Goal: Task Accomplishment & Management: Manage account settings

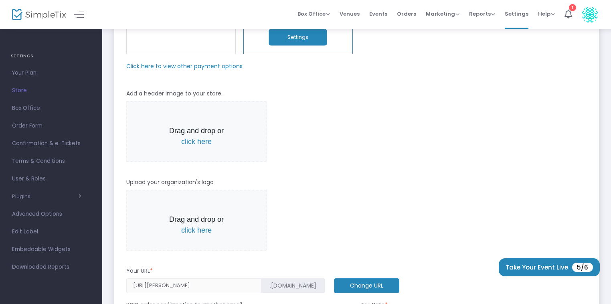
scroll to position [120, 0]
click at [197, 142] on span "click here" at bounding box center [196, 141] width 30 height 8
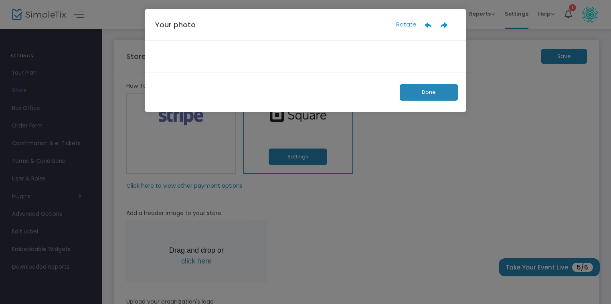
scroll to position [0, 0]
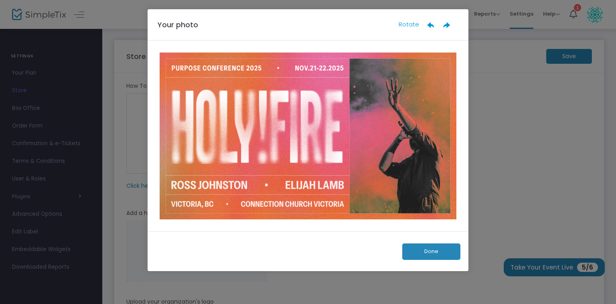
click at [409, 254] on button "Done" at bounding box center [431, 251] width 58 height 16
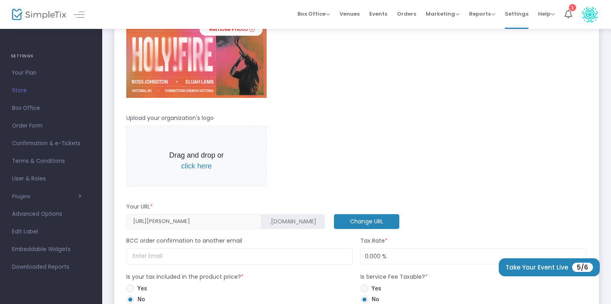
scroll to position [240, 0]
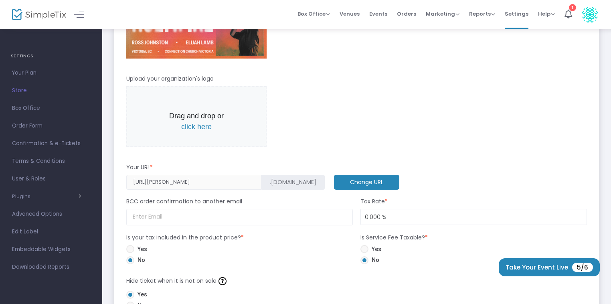
click at [199, 125] on span "click here" at bounding box center [196, 127] width 30 height 8
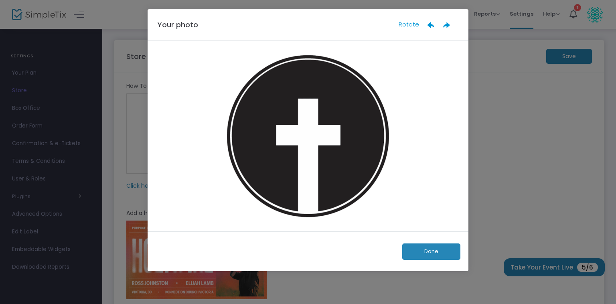
click at [450, 257] on button "Done" at bounding box center [431, 251] width 58 height 16
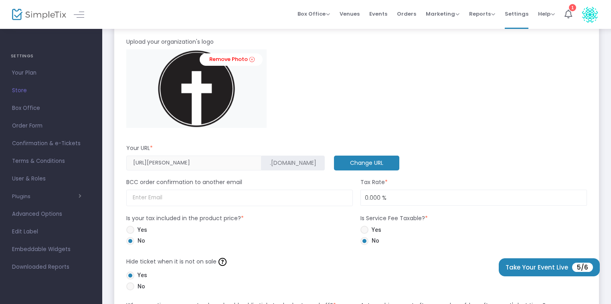
scroll to position [281, 0]
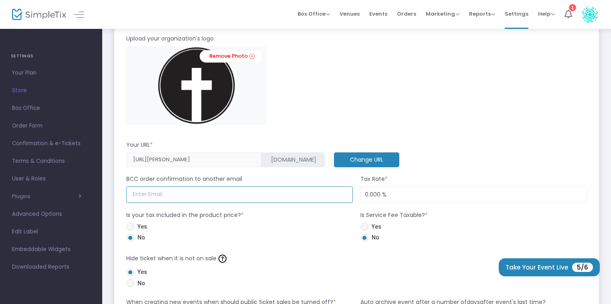
click at [218, 192] on input at bounding box center [239, 194] width 226 height 16
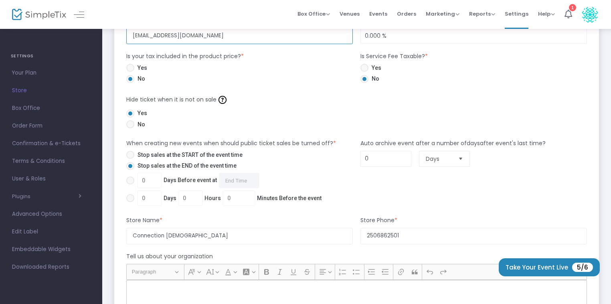
scroll to position [441, 0]
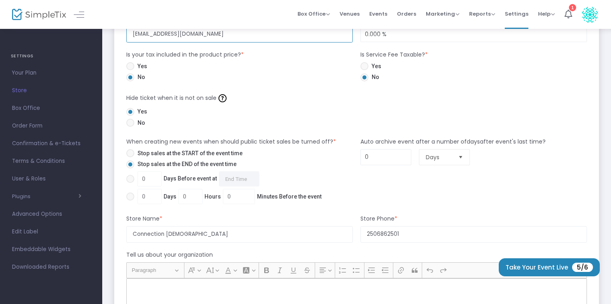
type input "info@ourconnection.ca"
click at [426, 54] on span "*" at bounding box center [426, 55] width 3 height 8
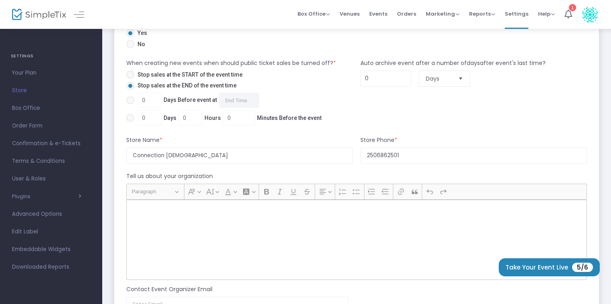
scroll to position [521, 0]
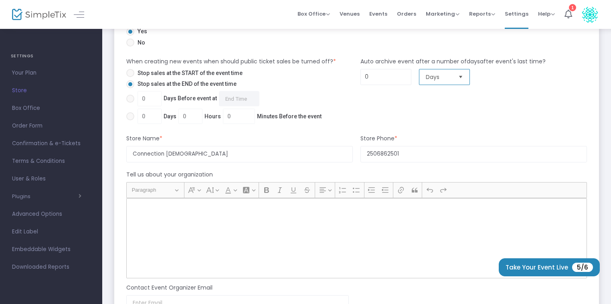
click at [441, 79] on span "Days" at bounding box center [439, 77] width 26 height 8
click at [374, 79] on input "0" at bounding box center [386, 76] width 50 height 15
drag, startPoint x: 375, startPoint y: 77, endPoint x: 327, endPoint y: 73, distance: 48.3
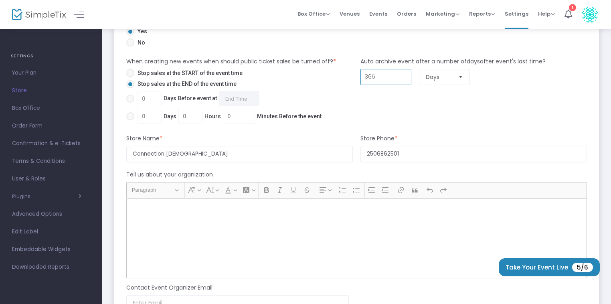
click at [327, 73] on div "When creating new events when should public ticket sales be turned off? * Stop …" at bounding box center [356, 91] width 469 height 69
click at [449, 104] on div "Auto archive event after a number of days after event's last time? 400 Days" at bounding box center [474, 91] width 234 height 69
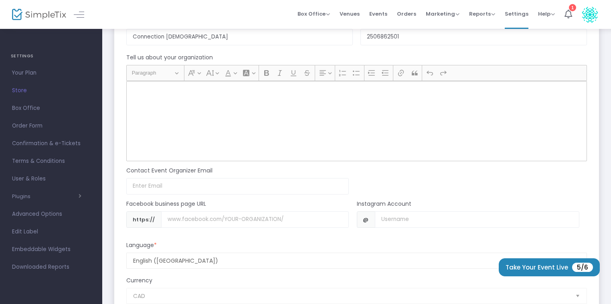
scroll to position [641, 0]
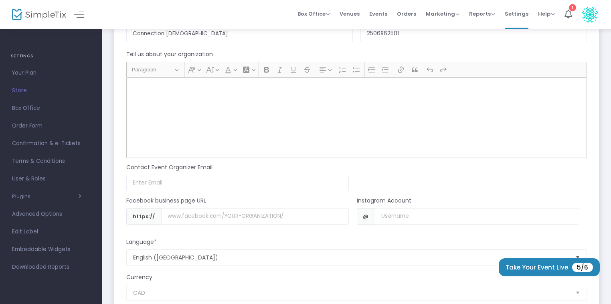
type input "0"
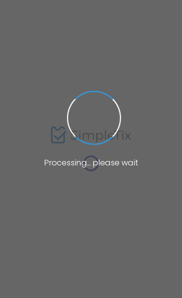
type input "[URL][PERSON_NAME]"
radio input "true"
radio input "false"
radio input "true"
type input "Connection [DEMOGRAPHIC_DATA]"
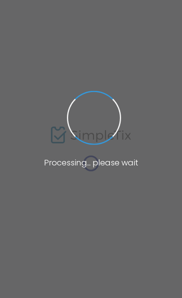
type input "2506862501"
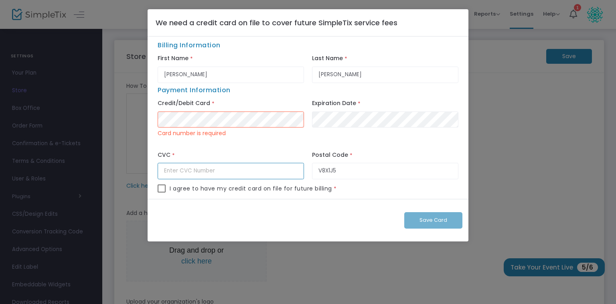
type input "***"
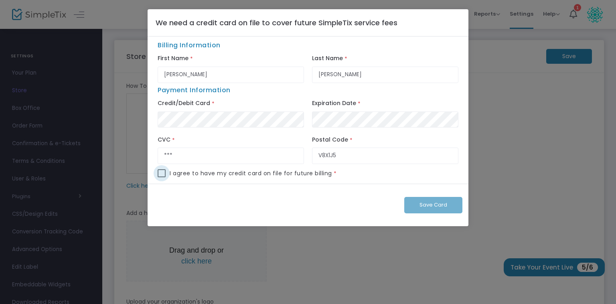
click at [158, 172] on span at bounding box center [162, 173] width 8 height 8
click at [161, 177] on input "checkbox" at bounding box center [161, 177] width 0 height 0
checkbox input "true"
click at [182, 206] on span "Save Card" at bounding box center [433, 205] width 28 height 8
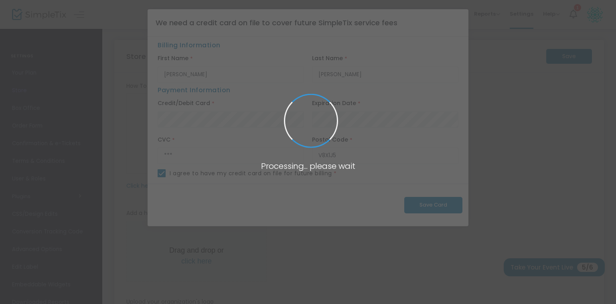
checkbox input "false"
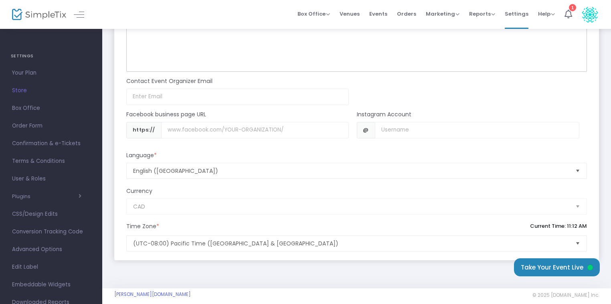
scroll to position [715, 0]
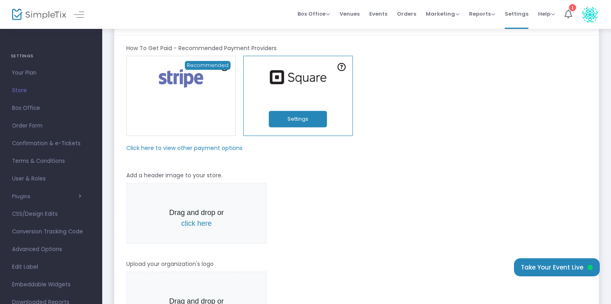
scroll to position [80, 0]
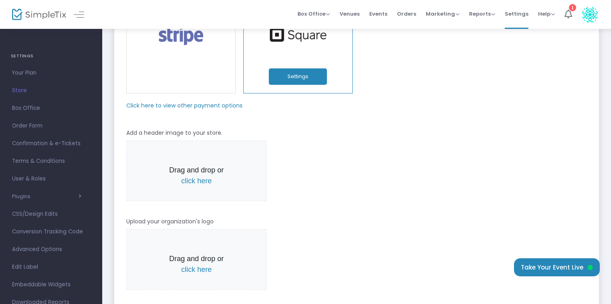
click at [182, 79] on button "Settings" at bounding box center [298, 77] width 58 height 16
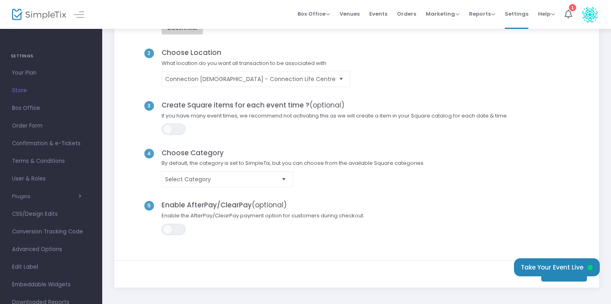
scroll to position [80, 0]
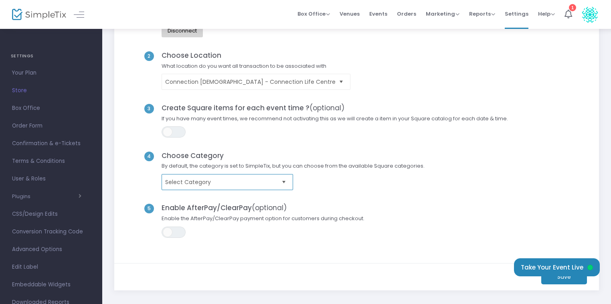
click at [182, 185] on span "Select Category" at bounding box center [221, 182] width 113 height 8
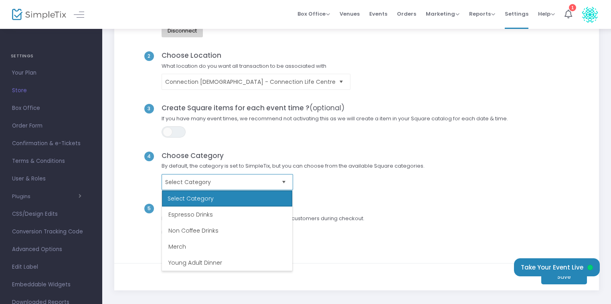
click at [182, 185] on span "Select Category" at bounding box center [221, 182] width 113 height 8
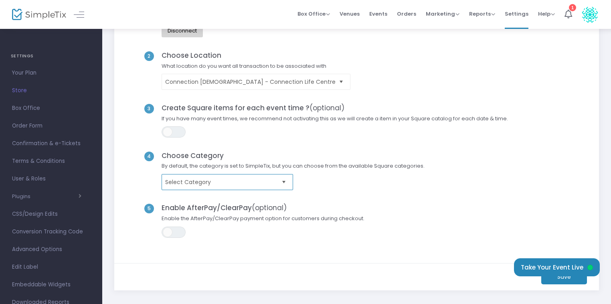
click at [182, 185] on span "Select Category" at bounding box center [221, 182] width 113 height 8
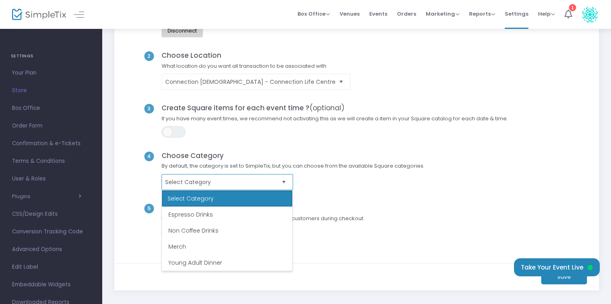
click at [182, 185] on span "Select Category" at bounding box center [221, 182] width 113 height 8
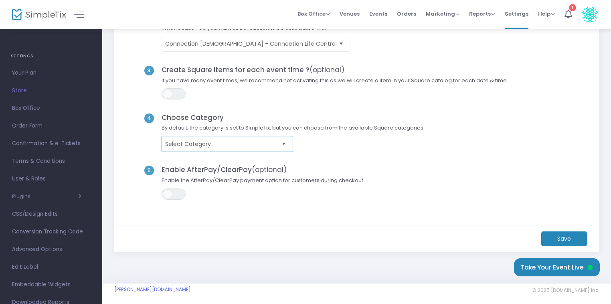
scroll to position [120, 0]
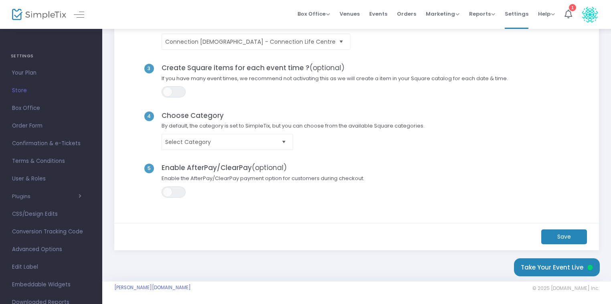
click at [182, 235] on m-button "Save" at bounding box center [564, 236] width 46 height 15
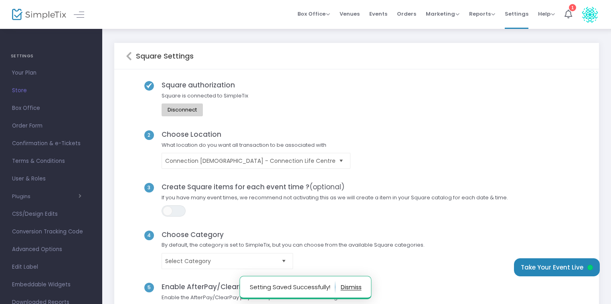
scroll to position [0, 0]
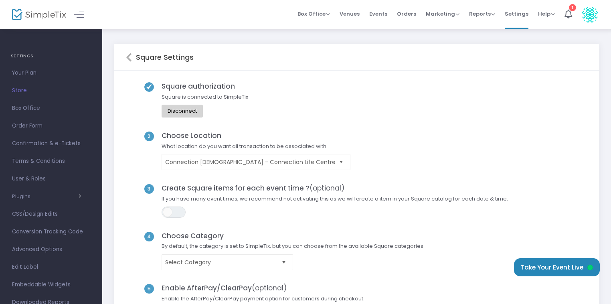
click at [132, 55] on h5 "Square Settings" at bounding box center [163, 57] width 62 height 9
click at [127, 55] on icon at bounding box center [129, 58] width 6 height 10
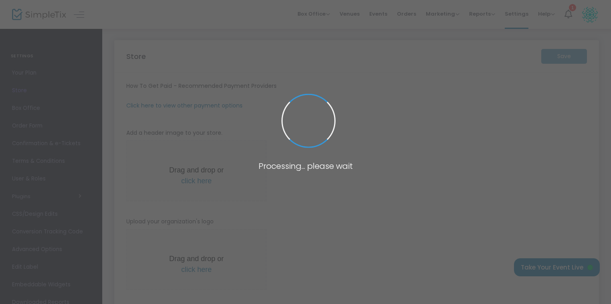
type input "https://ConnectionChurch"
radio input "true"
radio input "false"
radio input "true"
type input "Connection Church - Connection Life Centre"
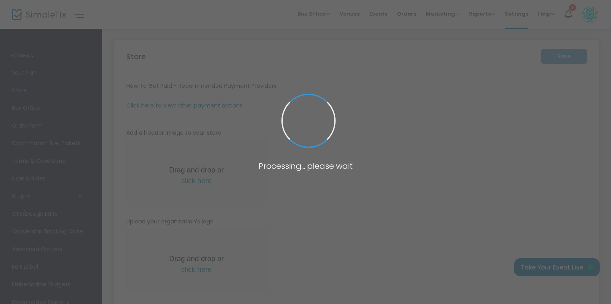
type input "+1 250-686-2501"
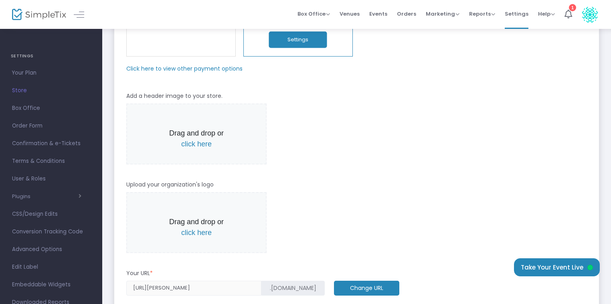
scroll to position [120, 0]
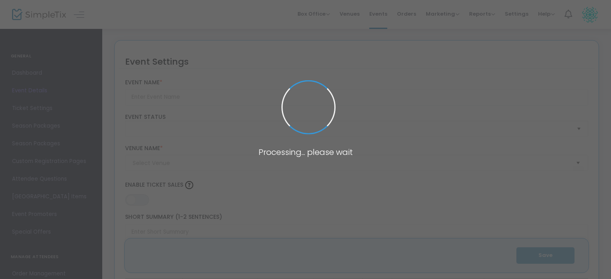
type input "Holy Fire - Purpose Conference 2025"
type textarea "🔥 Holy Fire: Purpose Conference 🔥Connection [DEMOGRAPHIC_DATA] • [[DATE]–[DATE]…"
type input "Register Now"
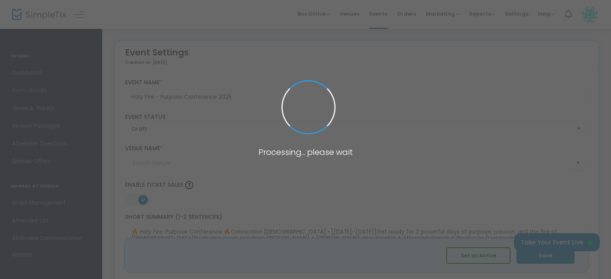
type input "Connection [DEMOGRAPHIC_DATA]"
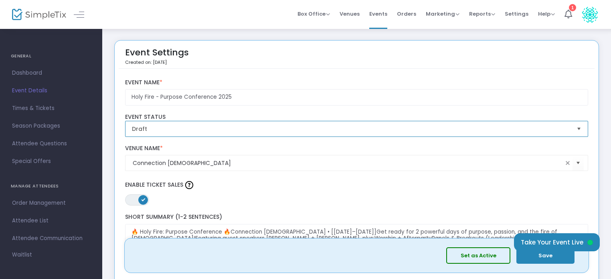
click at [364, 132] on span "Draft" at bounding box center [351, 129] width 438 height 8
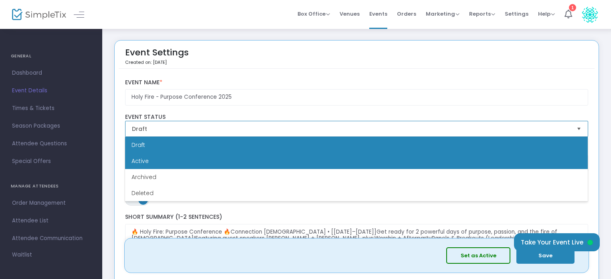
click at [291, 163] on li "Active" at bounding box center [356, 161] width 463 height 16
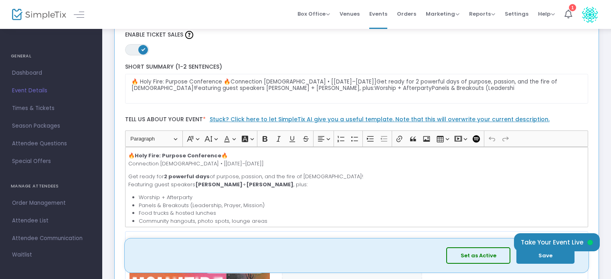
scroll to position [120, 0]
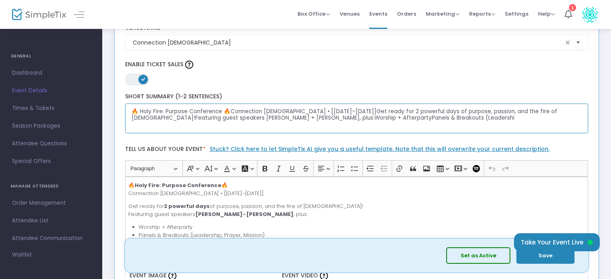
click at [226, 111] on textarea "🔥 Holy Fire: Purpose Conference 🔥Connection [DEMOGRAPHIC_DATA] • [[DATE]–[DATE]…" at bounding box center [356, 118] width 463 height 30
drag, startPoint x: 228, startPoint y: 111, endPoint x: 286, endPoint y: 113, distance: 58.5
click at [286, 113] on textarea "🔥 Holy Fire: Purpose Conference 🔥Connection Church • [November 21–22, 2025]Get …" at bounding box center [356, 118] width 463 height 30
drag, startPoint x: 286, startPoint y: 113, endPoint x: 282, endPoint y: 112, distance: 4.1
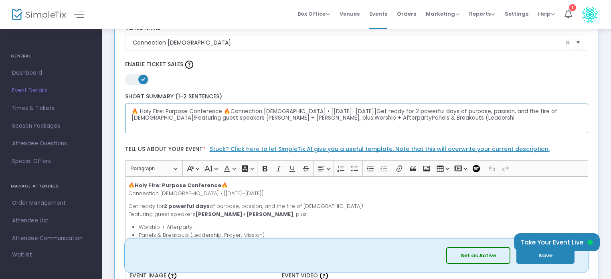
click at [282, 112] on textarea "🔥 Holy Fire: Purpose Conference 🔥Connection Church • [November 21–22, 2025]Get …" at bounding box center [356, 118] width 463 height 30
drag, startPoint x: 282, startPoint y: 112, endPoint x: 287, endPoint y: 110, distance: 5.6
click at [287, 110] on textarea "🔥 Holy Fire: Purpose Conference 🔥Connection Church • [November 21–22, 2025]Get …" at bounding box center [356, 118] width 463 height 30
click at [283, 111] on textarea "🔥 Holy Fire: Purpose Conference 🔥Connection Church • [November 21–22, 2025]Get …" at bounding box center [356, 118] width 463 height 30
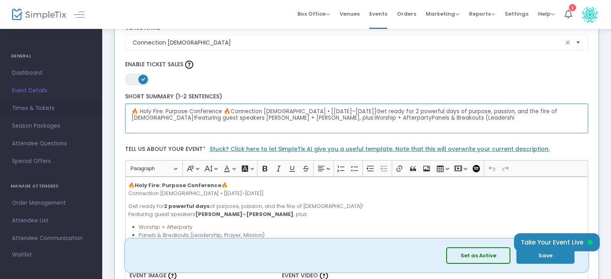
drag, startPoint x: 139, startPoint y: 111, endPoint x: 74, endPoint y: 116, distance: 65.5
click at [208, 119] on textarea "🔥 Holy Fire: Purpose Conference 🔥Connection Church • [November 21–22, 2025]Get …" at bounding box center [356, 118] width 463 height 30
drag, startPoint x: 351, startPoint y: 109, endPoint x: 0, endPoint y: 112, distance: 351.1
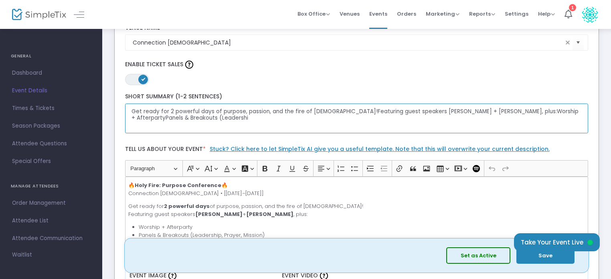
click at [264, 122] on textarea "Get ready for 2 powerful days of purpose, passion, and the fire of God!Featurin…" at bounding box center [356, 118] width 463 height 30
drag, startPoint x: 264, startPoint y: 122, endPoint x: 465, endPoint y: 108, distance: 201.3
click at [465, 108] on textarea "Get ready for 2 powerful days of purpose, passion, and the fire of God!Featurin…" at bounding box center [356, 118] width 463 height 30
click at [316, 108] on textarea "Get ready for 2 powerful days of purpose, passion, and the fire of God!Featurin…" at bounding box center [356, 118] width 463 height 30
drag, startPoint x: 319, startPoint y: 108, endPoint x: 550, endPoint y: 113, distance: 230.5
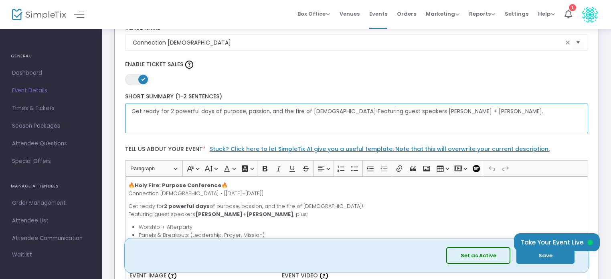
click at [550, 113] on textarea "Get ready for 2 powerful days of purpose, passion, and the fire of God!Featurin…" at bounding box center [356, 118] width 463 height 30
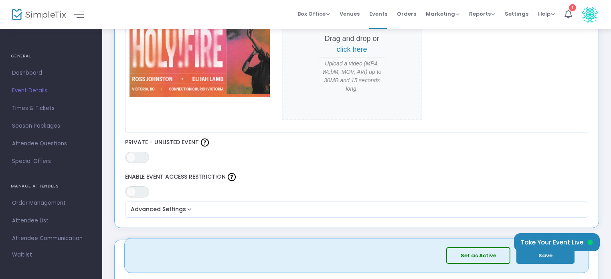
scroll to position [441, 0]
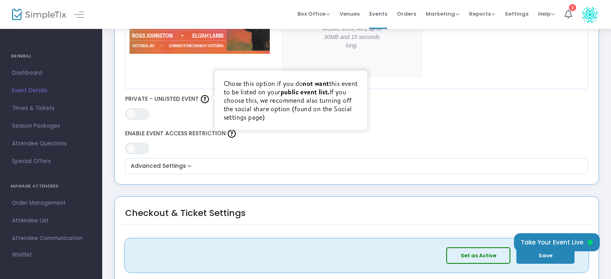
type textarea "Get ready for 2 powerful days of purpose, passion, and the fire of [DEMOGRAPHIC…"
click at [209, 99] on div at bounding box center [205, 99] width 12 height 12
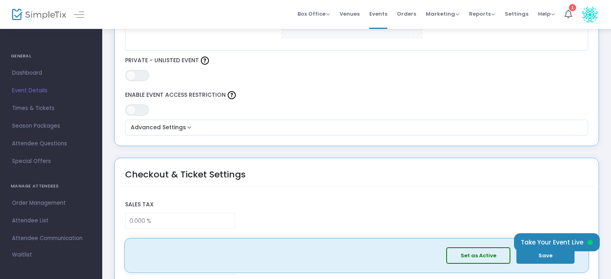
scroll to position [481, 0]
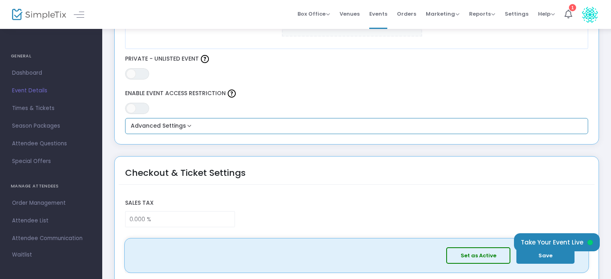
click at [183, 130] on div "Advanced Settings Conference Event Type * Event Type is required Religion & Spi…" at bounding box center [356, 126] width 463 height 16
click at [184, 126] on button "Advanced Settings" at bounding box center [356, 126] width 457 height 10
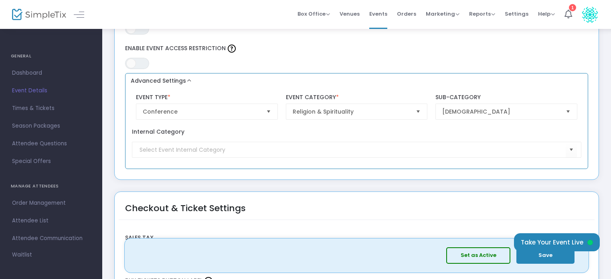
scroll to position [561, 0]
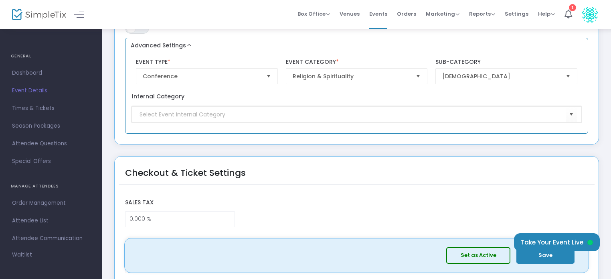
click at [184, 116] on input at bounding box center [352, 114] width 426 height 8
click at [566, 112] on kendo-combobox at bounding box center [356, 114] width 449 height 16
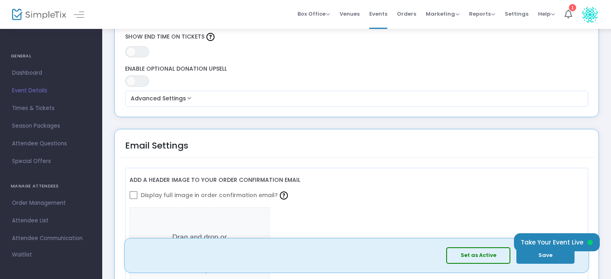
scroll to position [882, 0]
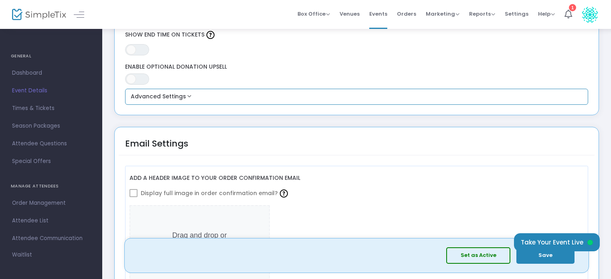
click at [188, 98] on button "Advanced Settings" at bounding box center [356, 97] width 457 height 10
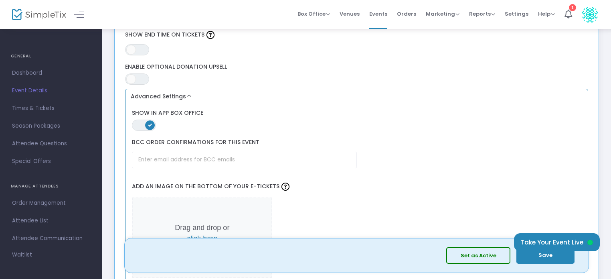
click at [188, 97] on button "Advanced Settings" at bounding box center [356, 97] width 457 height 10
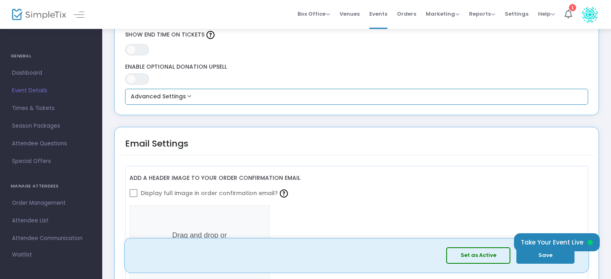
click at [188, 97] on button "Advanced Settings" at bounding box center [356, 97] width 457 height 10
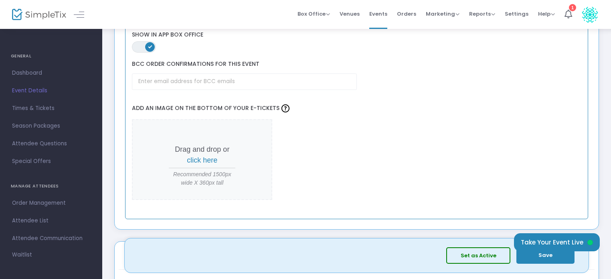
scroll to position [962, 0]
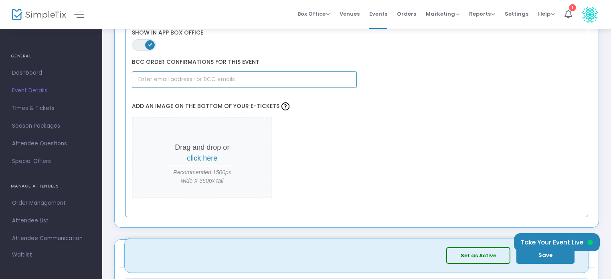
click at [238, 84] on input "text" at bounding box center [244, 79] width 224 height 16
click at [200, 81] on input "text" at bounding box center [244, 79] width 224 height 16
click at [152, 79] on input "[EMAIL_ADDRESS][DOMAIN_NAME]" at bounding box center [244, 79] width 224 height 16
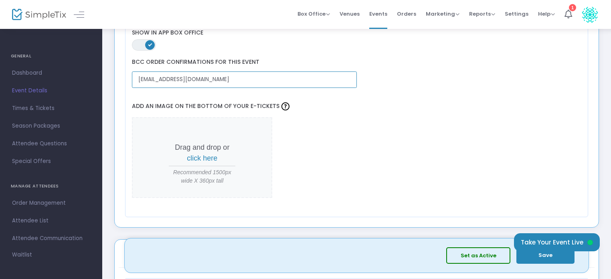
scroll to position [0, 0]
drag, startPoint x: 152, startPoint y: 79, endPoint x: 117, endPoint y: 79, distance: 34.9
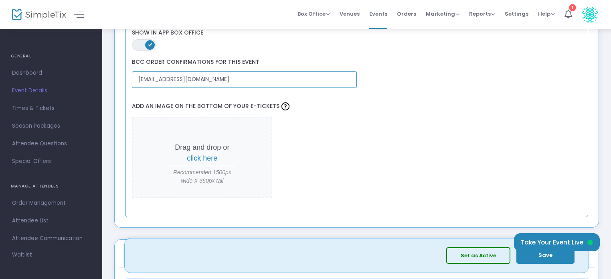
type input "info@ourconnection.ca"
click at [207, 155] on span "click here" at bounding box center [202, 158] width 30 height 8
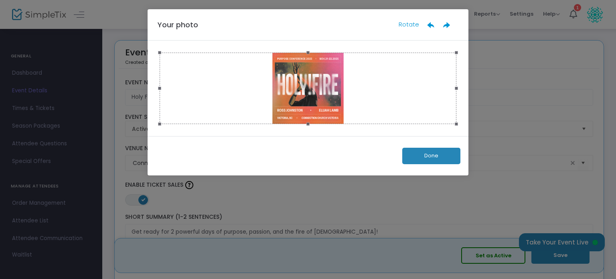
click at [439, 156] on button "Done" at bounding box center [431, 155] width 58 height 16
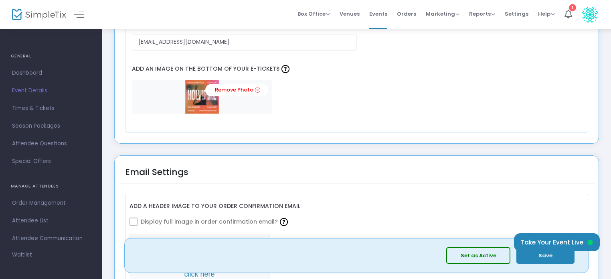
scroll to position [1002, 0]
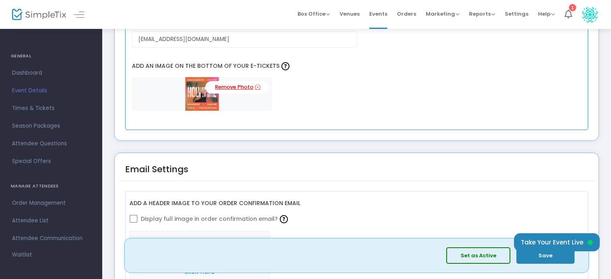
click at [236, 83] on link "Remove Photo" at bounding box center [236, 87] width 63 height 12
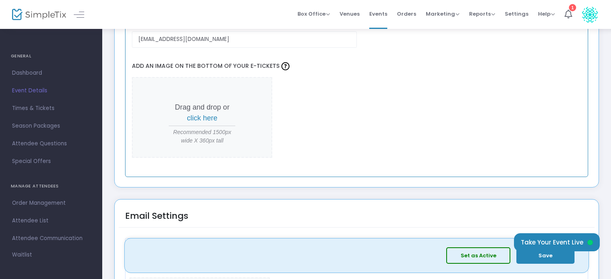
click at [210, 114] on span "click here" at bounding box center [202, 118] width 30 height 8
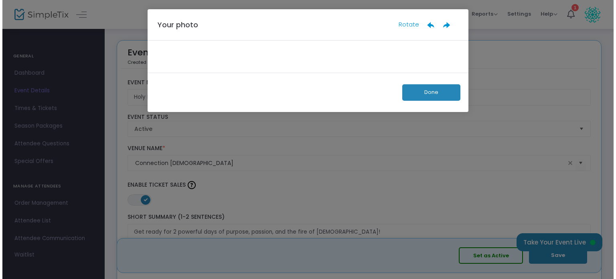
scroll to position [0, 0]
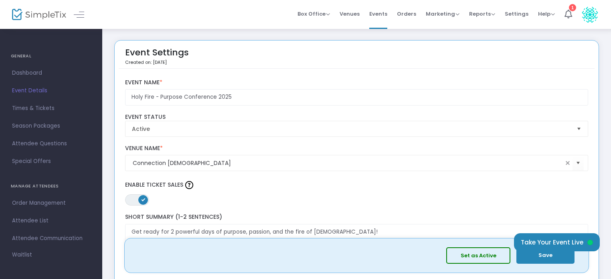
scroll to position [962, 0]
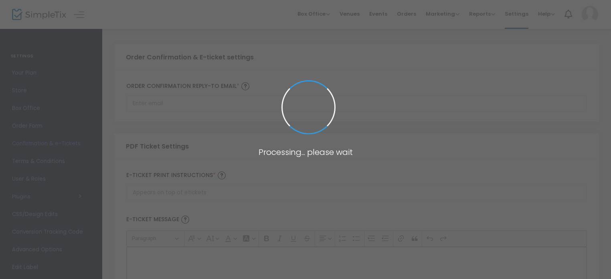
type input "[EMAIL_ADDRESS][DOMAIN_NAME]"
type input "Print and bring this ticket with you"
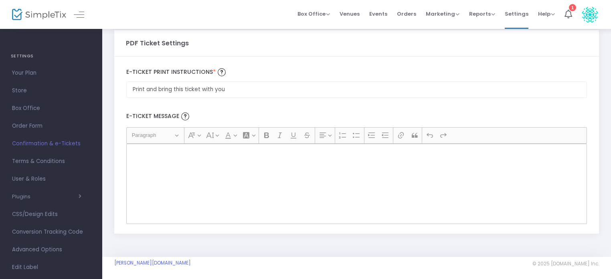
scroll to position [104, 0]
click at [32, 160] on span "Terms & Conditions" at bounding box center [51, 161] width 78 height 10
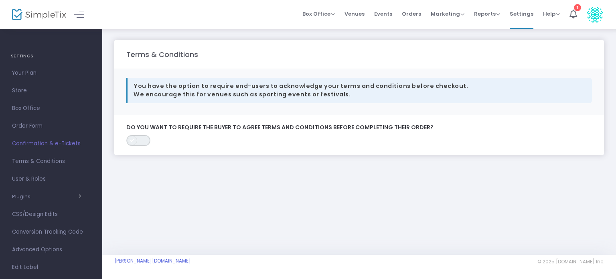
click at [147, 139] on span "ON OFF" at bounding box center [138, 140] width 24 height 11
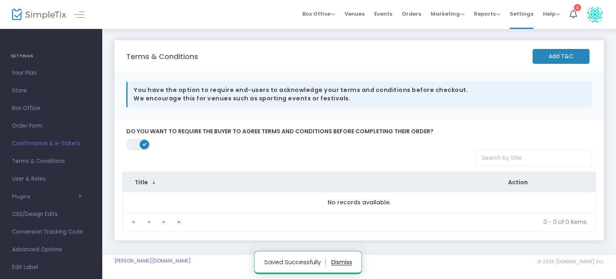
click at [141, 138] on div "ON OFF Do you want to require the buyer to agree terms and conditions before co…" at bounding box center [358, 139] width 473 height 22
click at [135, 143] on span "ON OFF" at bounding box center [138, 144] width 24 height 11
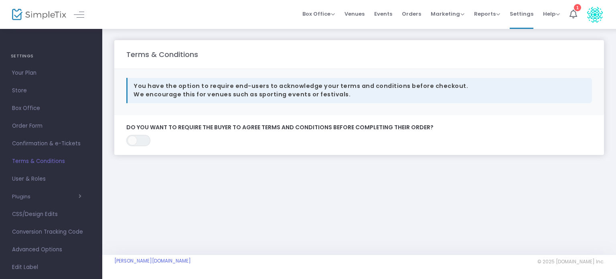
click at [387, 12] on span "Events" at bounding box center [383, 14] width 18 height 20
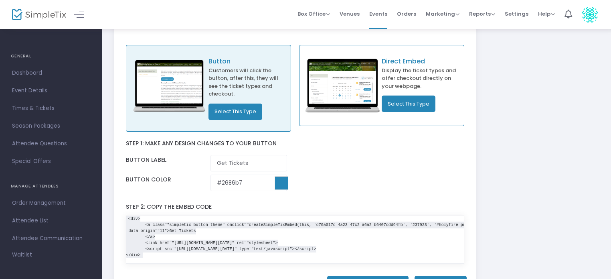
scroll to position [40, 0]
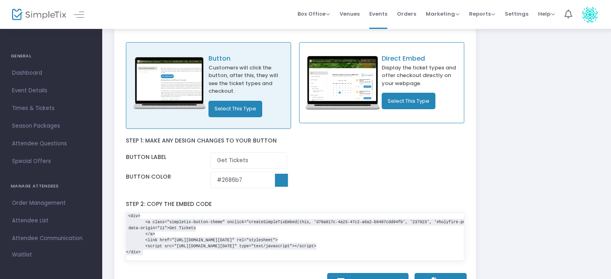
click at [221, 109] on button "Select This Type" at bounding box center [235, 109] width 54 height 16
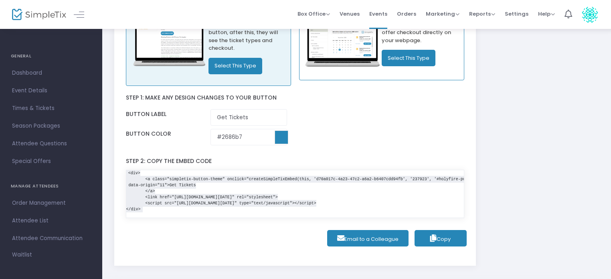
scroll to position [79, 0]
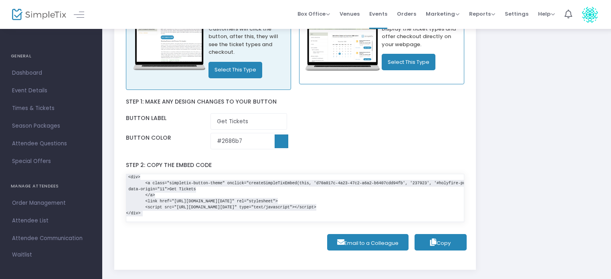
click at [279, 145] on input at bounding box center [282, 141] width 14 height 14
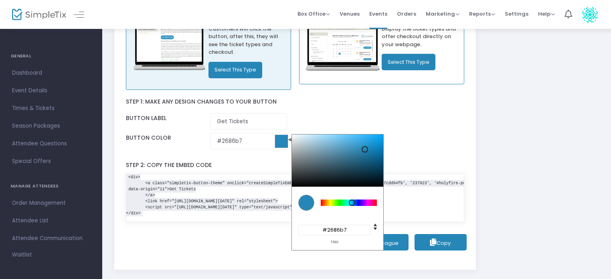
drag, startPoint x: 347, startPoint y: 230, endPoint x: 326, endPoint y: 230, distance: 20.4
click at [326, 230] on input "#2686b7" at bounding box center [334, 229] width 72 height 10
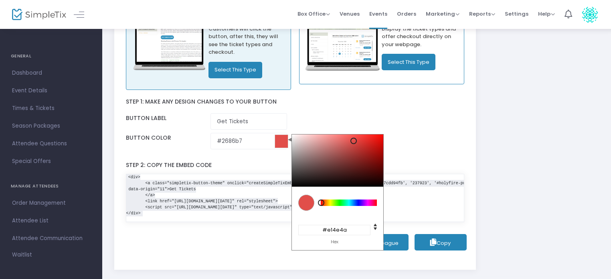
click at [335, 229] on input "#e14e4a" at bounding box center [334, 229] width 72 height 10
type input "#e16e4a"
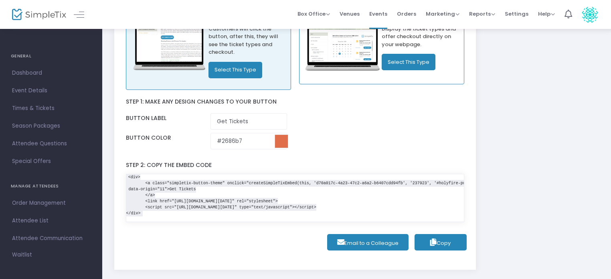
click at [421, 141] on div "Step 1: Make any design changes to your button Button label Get Tickets Button …" at bounding box center [295, 122] width 339 height 64
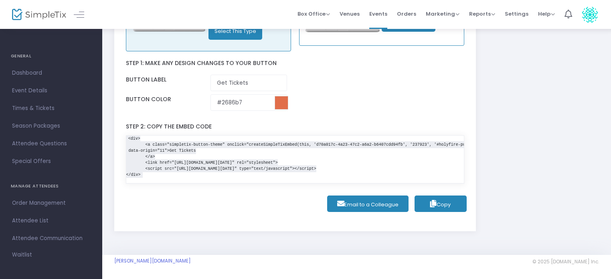
scroll to position [119, 0]
click at [441, 204] on span "Copy" at bounding box center [440, 204] width 20 height 8
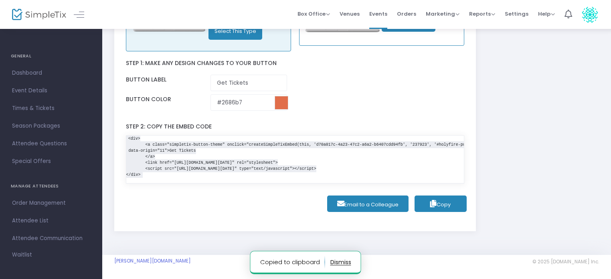
click at [372, 207] on span "Email to a Colleague" at bounding box center [367, 204] width 69 height 16
